Goal: Communication & Community: Answer question/provide support

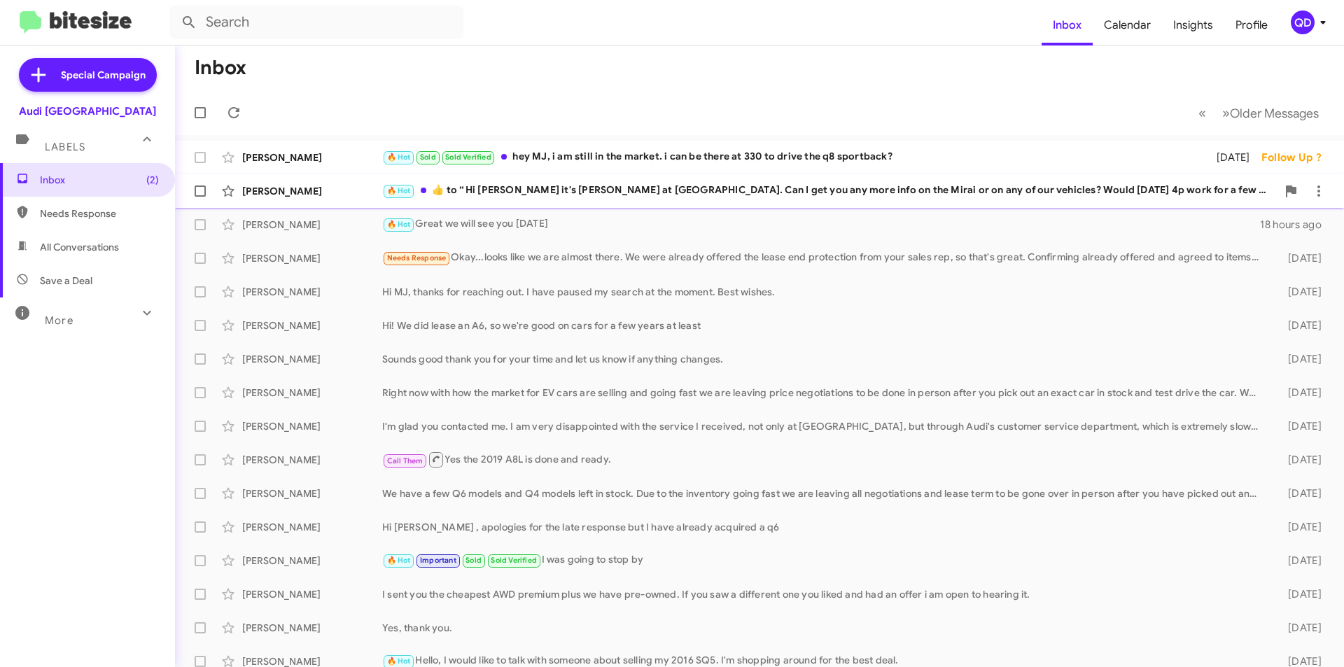
click at [270, 193] on div "[PERSON_NAME]" at bounding box center [312, 191] width 140 height 14
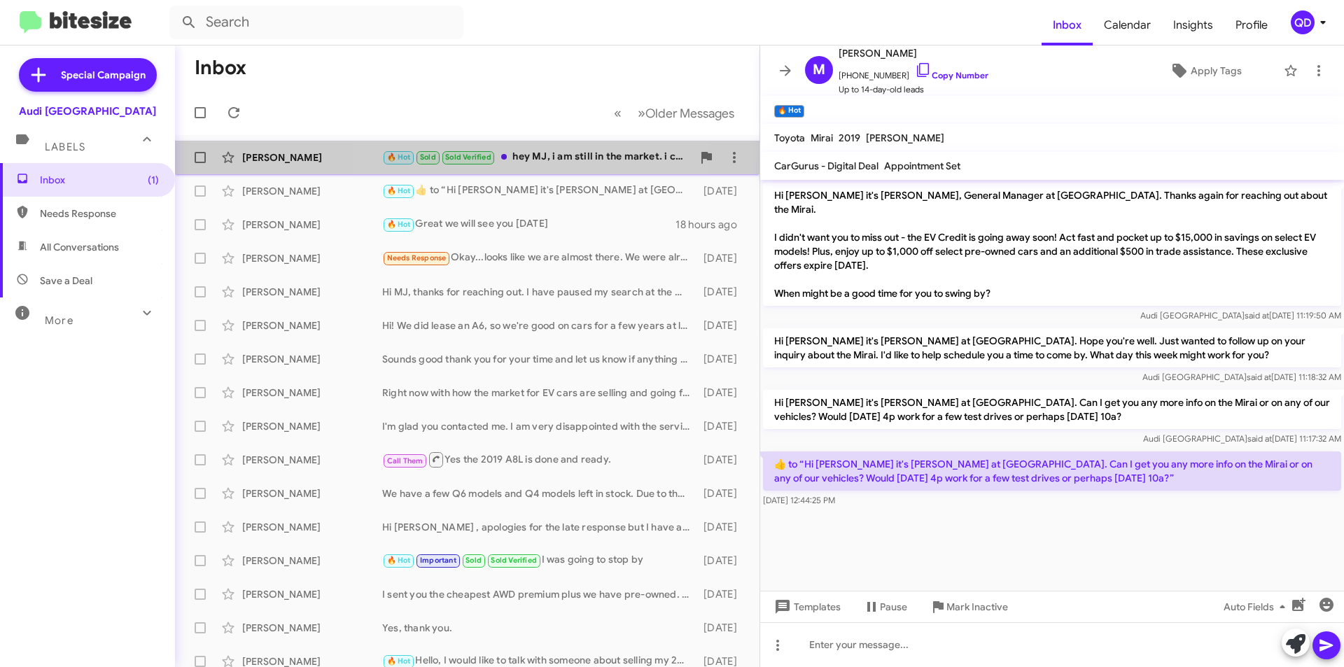
click at [542, 162] on div "🔥 Hot Sold Sold Verified hey MJ, i am still in the market. i can be there at 33…" at bounding box center [537, 157] width 310 height 16
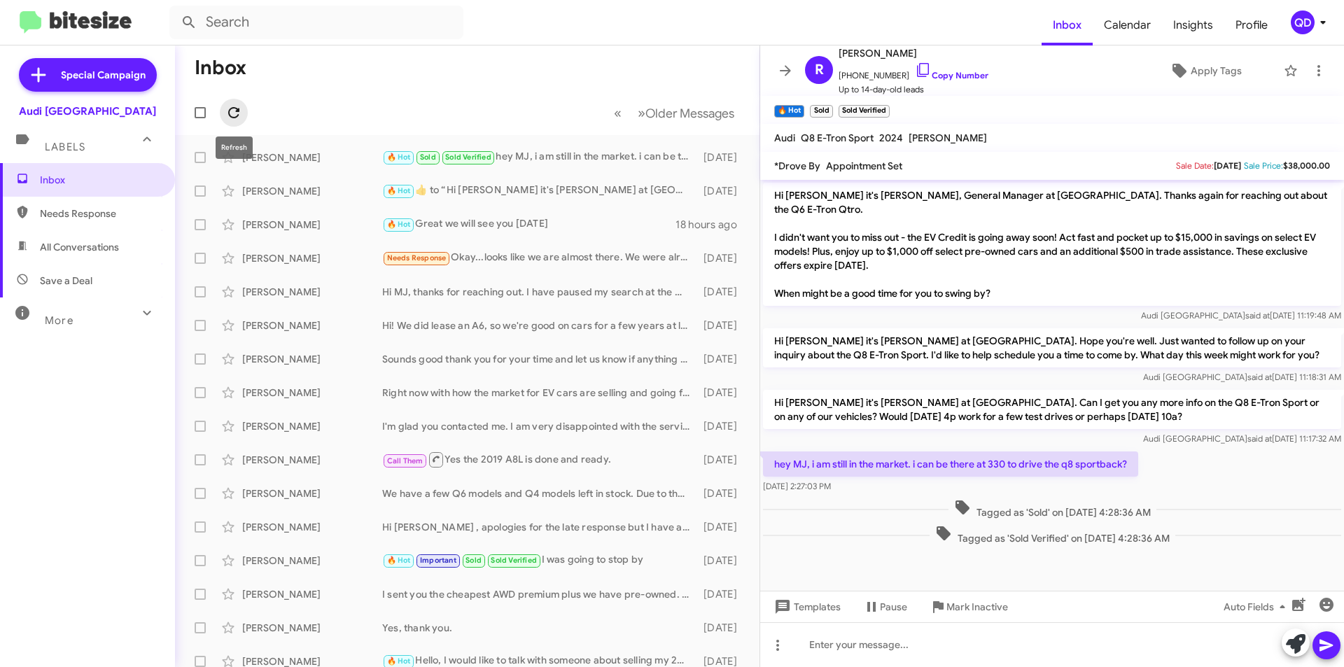
click at [236, 111] on icon at bounding box center [233, 112] width 11 height 11
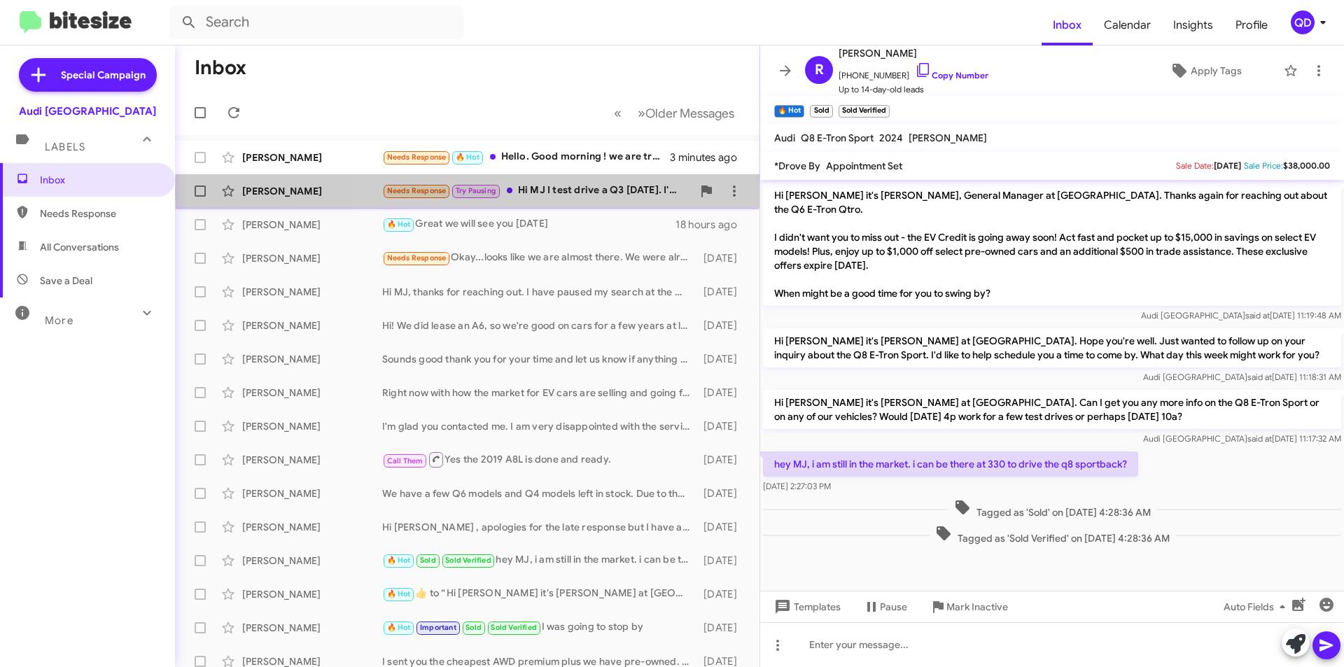
click at [591, 191] on div "Needs Response Try Pausing Hi MJ I test drive a Q3 [DATE]. I'm out of town the …" at bounding box center [537, 191] width 310 height 16
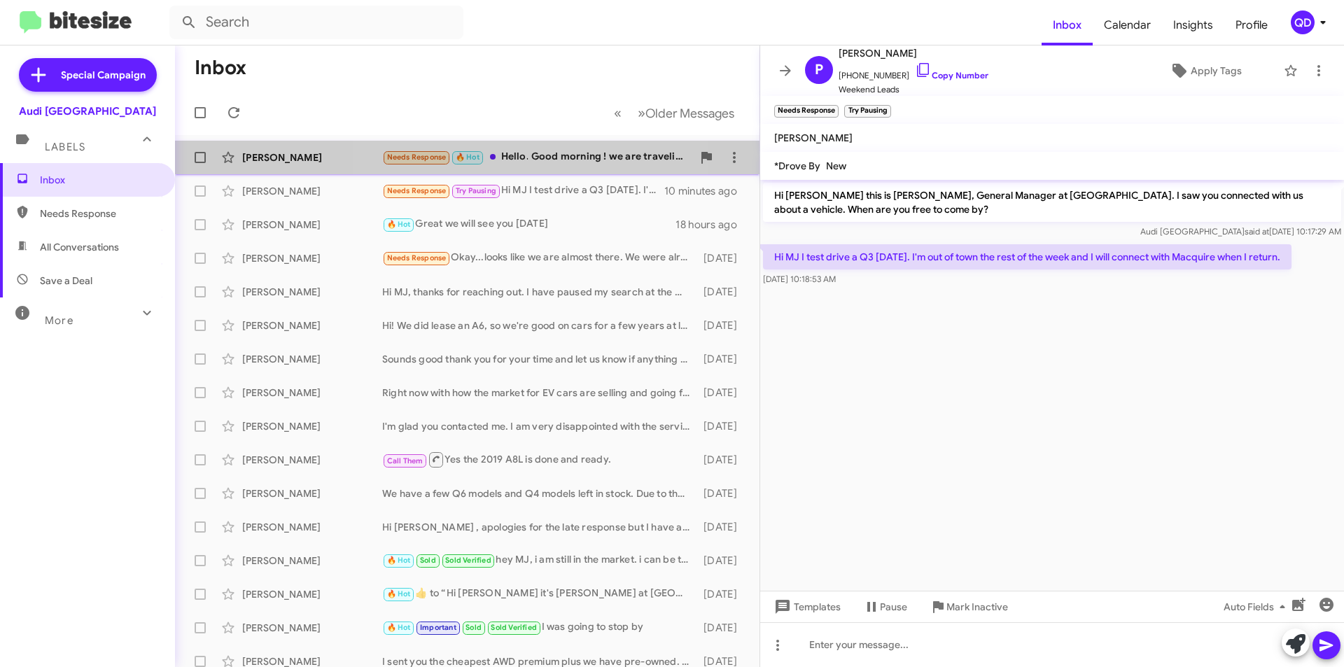
click at [543, 157] on div "Needs Response 🔥 Hot Hello. Good morning ! we are traveling and come by [DATE] …" at bounding box center [537, 157] width 310 height 16
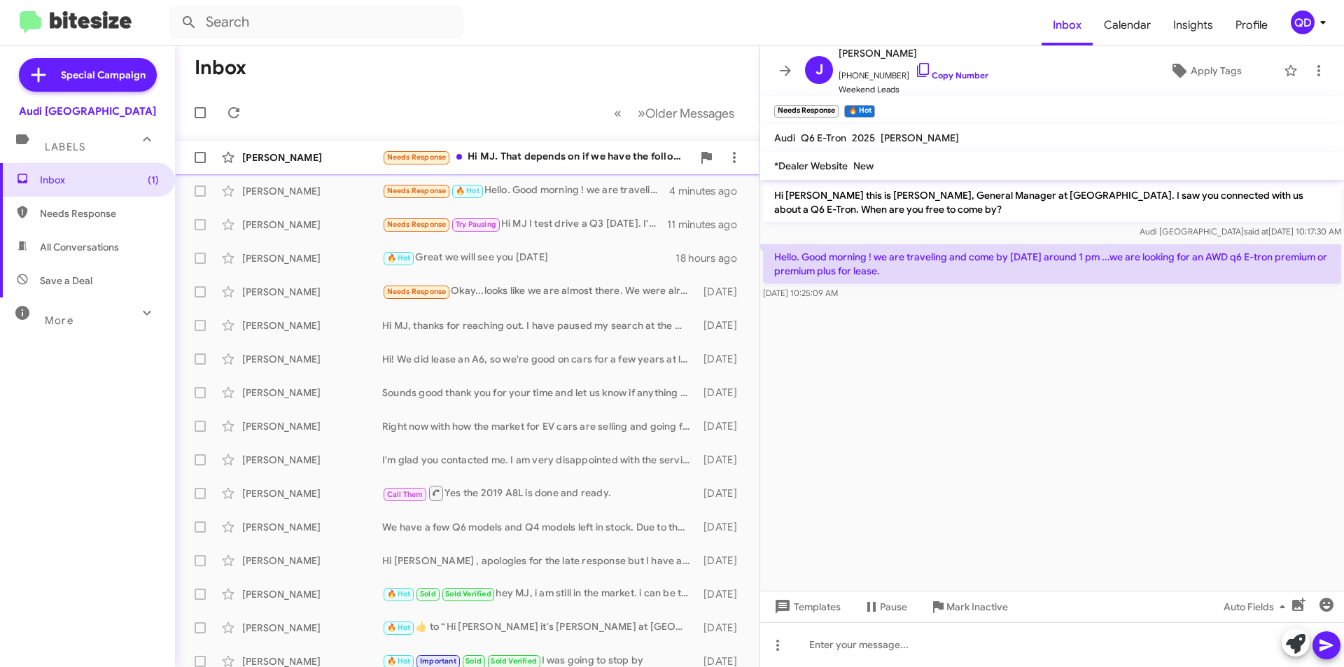
click at [526, 155] on div "Needs Response Hi MJ. That depends on if we have the following conditions met: …" at bounding box center [537, 157] width 310 height 16
